Goal: Information Seeking & Learning: Learn about a topic

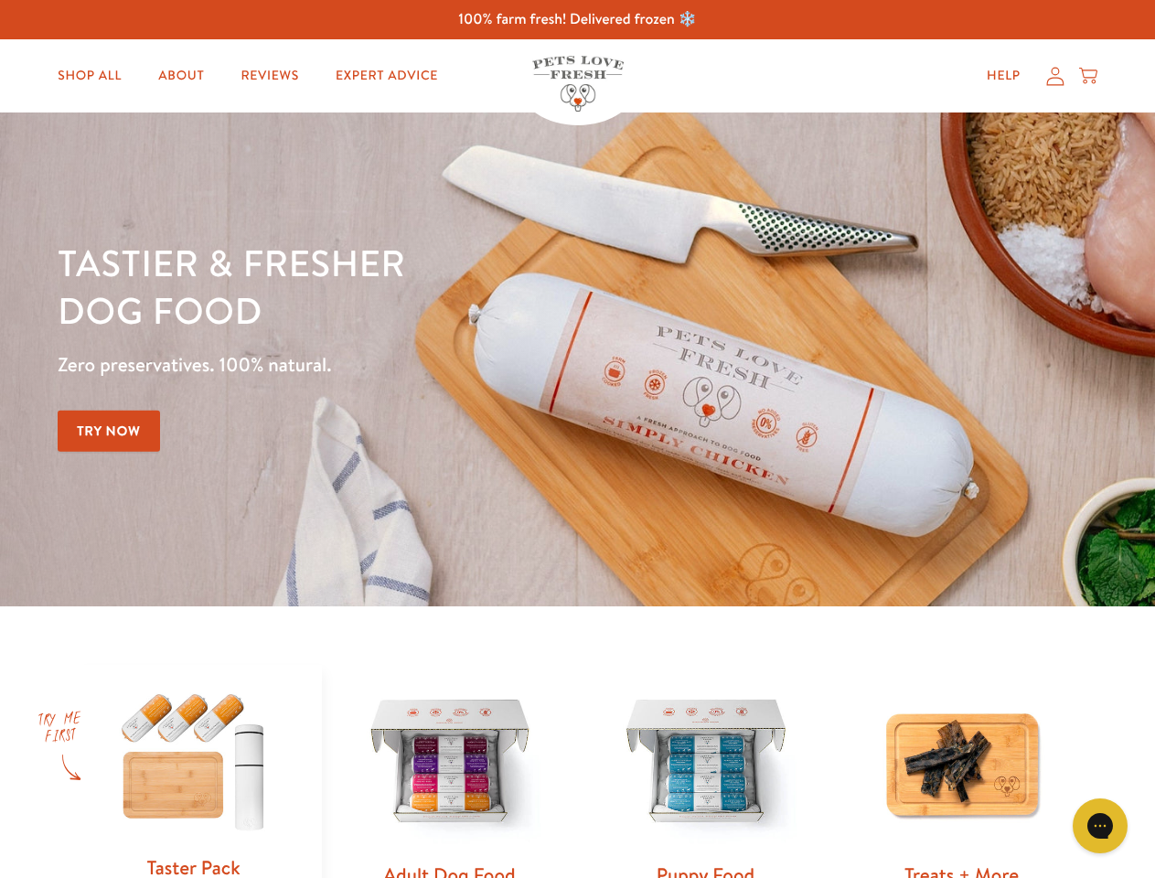
click at [577, 439] on div "Tastier & fresher dog food Zero preservatives. 100% natural. Try Now" at bounding box center [404, 359] width 693 height 241
click at [1100, 826] on icon "Gorgias live chat" at bounding box center [1099, 825] width 17 height 17
